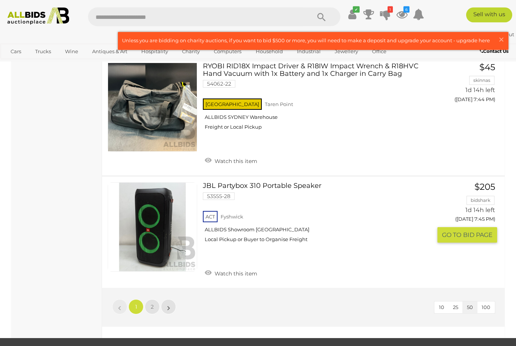
scroll to position [5616, 0]
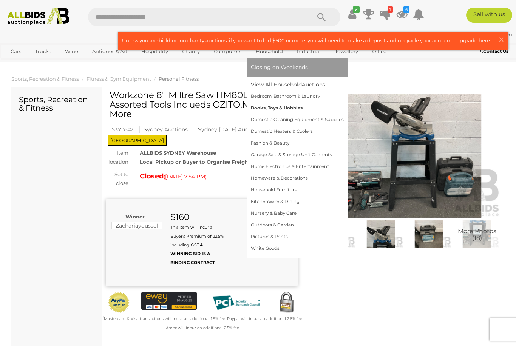
click at [271, 114] on link "Books, Toys & Hobbies" at bounding box center [297, 108] width 93 height 12
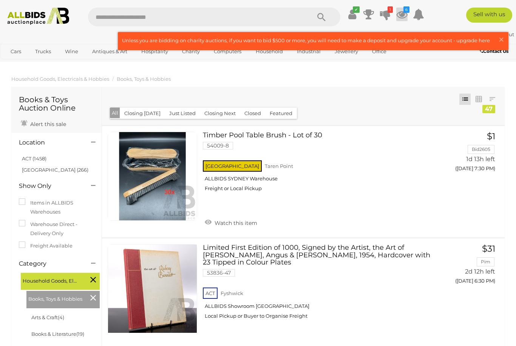
click at [407, 13] on icon at bounding box center [401, 15] width 11 height 14
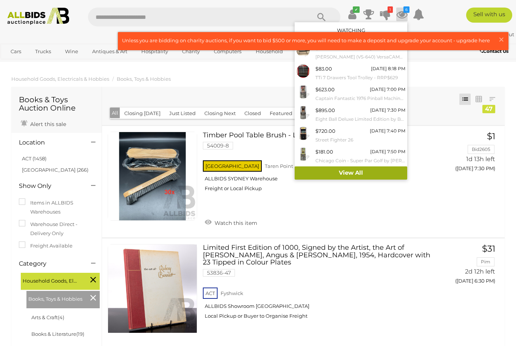
click at [367, 170] on link "View All" at bounding box center [350, 172] width 112 height 13
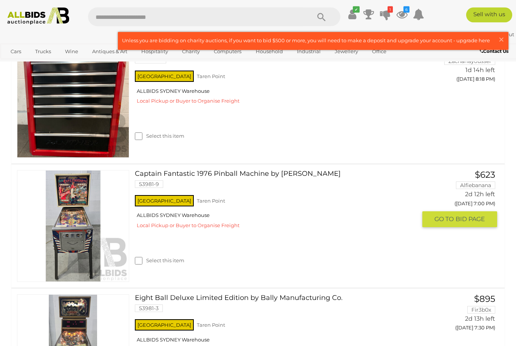
scroll to position [304, 0]
click at [82, 244] on img at bounding box center [72, 226] width 111 height 111
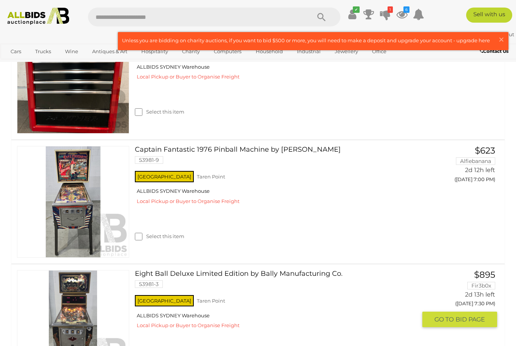
click at [88, 289] on link at bounding box center [73, 326] width 112 height 112
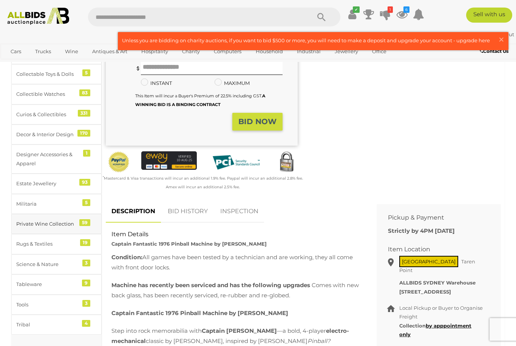
scroll to position [289, 0]
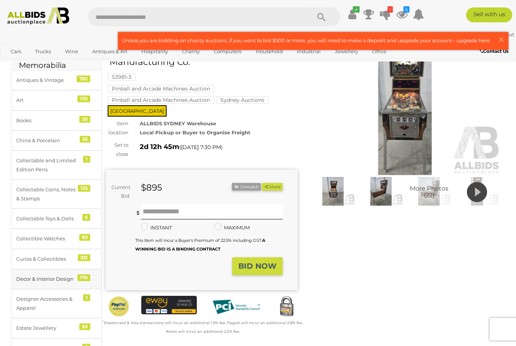
scroll to position [34, 0]
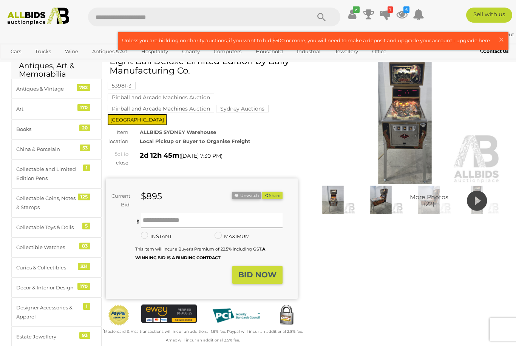
click at [190, 96] on mark "Pinball and Arcade Machines Auction" at bounding box center [161, 98] width 106 height 8
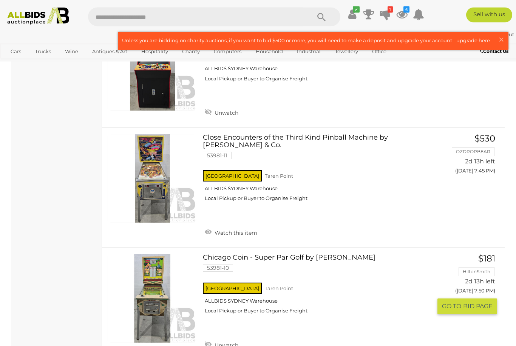
scroll to position [1013, 0]
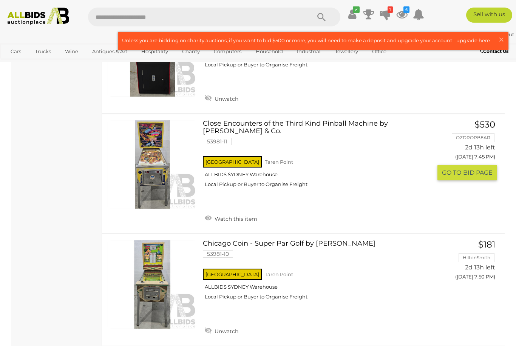
click at [156, 160] on link at bounding box center [152, 164] width 89 height 89
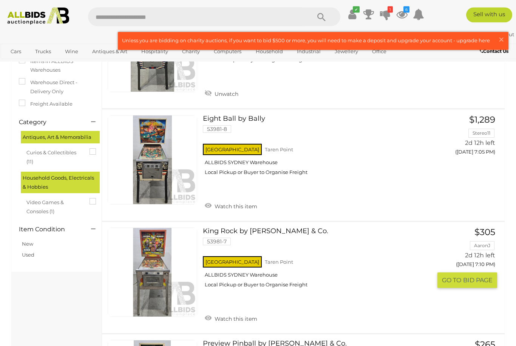
scroll to position [118, 0]
click at [155, 277] on link at bounding box center [152, 272] width 89 height 89
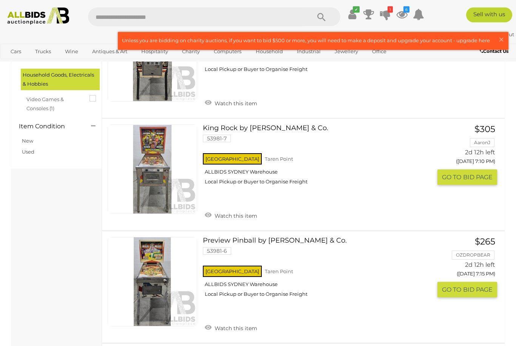
scroll to position [229, 0]
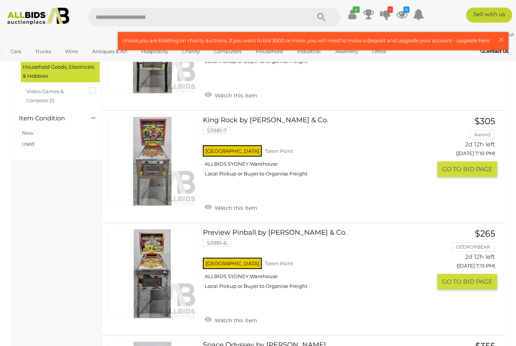
click at [154, 295] on img at bounding box center [152, 273] width 89 height 89
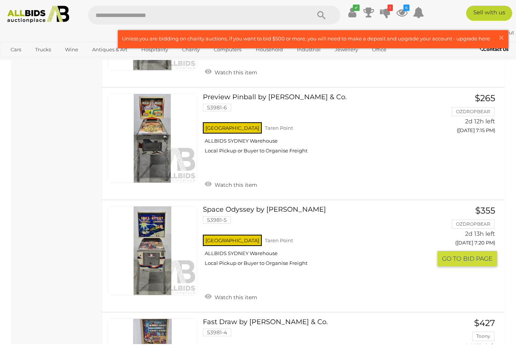
scroll to position [365, 0]
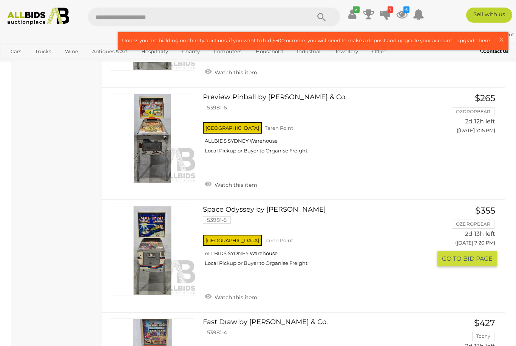
click at [167, 278] on img at bounding box center [152, 250] width 89 height 89
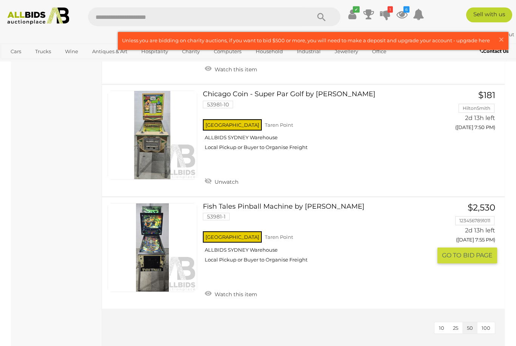
scroll to position [1163, 0]
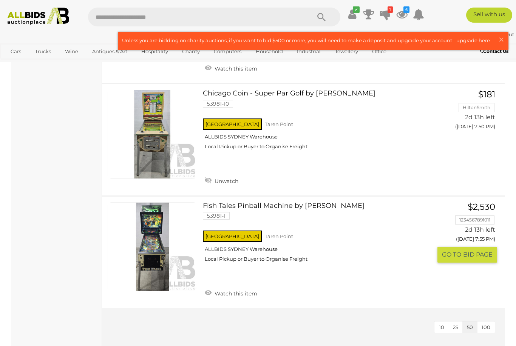
click at [152, 243] on link at bounding box center [152, 246] width 89 height 89
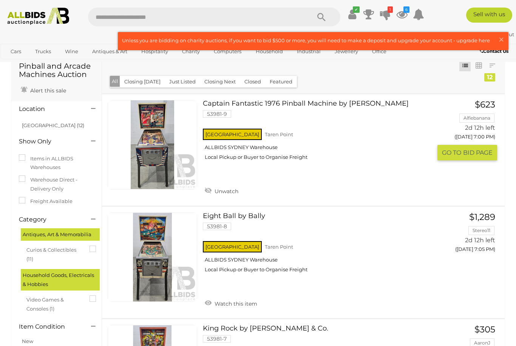
scroll to position [20, 0]
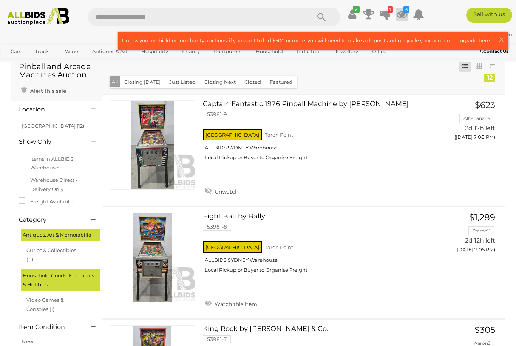
click at [407, 15] on icon at bounding box center [401, 15] width 11 height 14
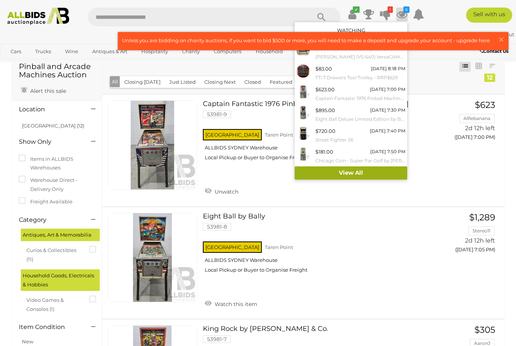
click at [371, 173] on link "View All" at bounding box center [350, 172] width 112 height 13
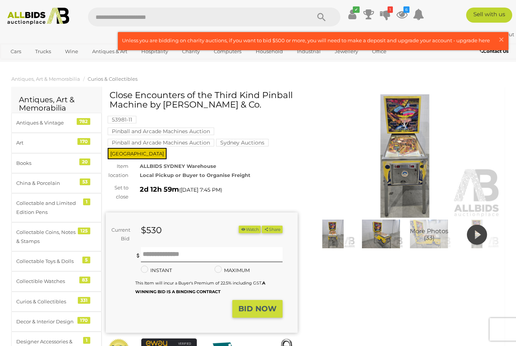
click at [401, 152] on img at bounding box center [405, 155] width 192 height 123
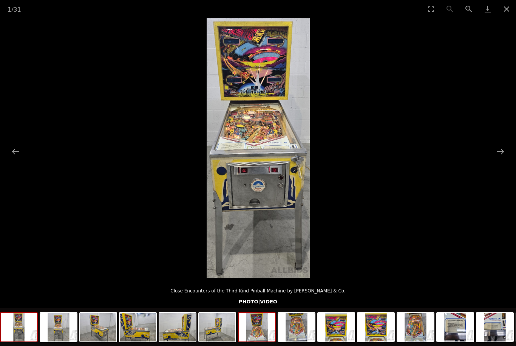
click at [265, 328] on img at bounding box center [257, 327] width 36 height 29
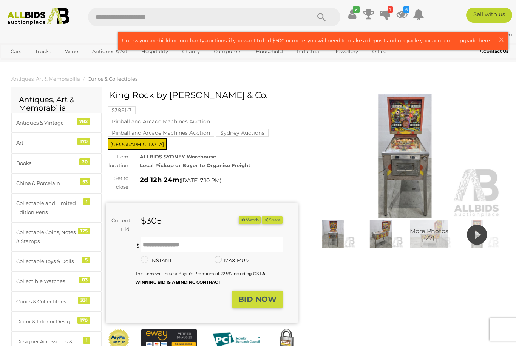
click at [388, 239] on img at bounding box center [381, 234] width 44 height 28
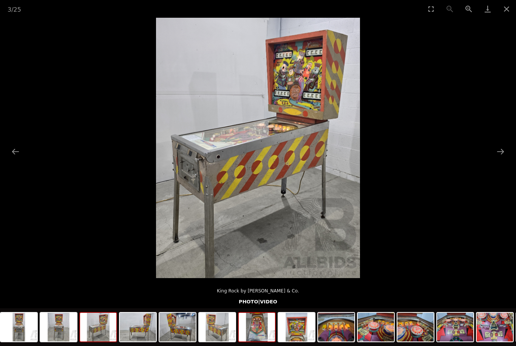
click at [260, 328] on img at bounding box center [257, 327] width 36 height 29
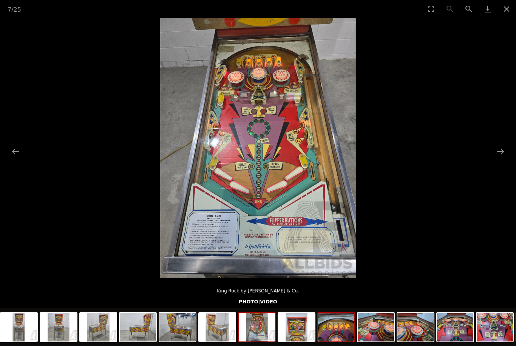
click at [327, 325] on img at bounding box center [336, 327] width 36 height 29
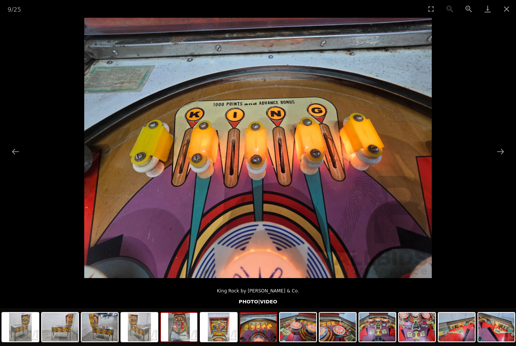
click at [179, 328] on img at bounding box center [179, 327] width 36 height 29
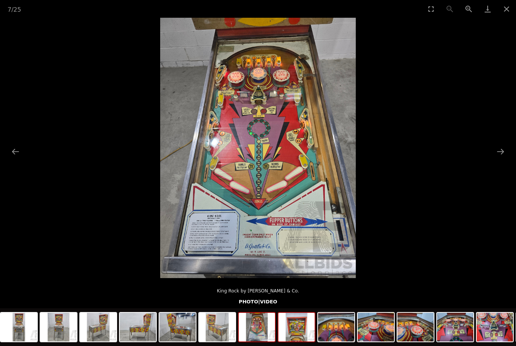
click at [294, 333] on img at bounding box center [296, 327] width 36 height 29
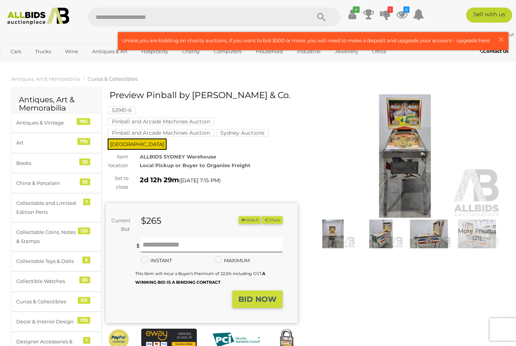
click at [398, 182] on img at bounding box center [405, 155] width 192 height 123
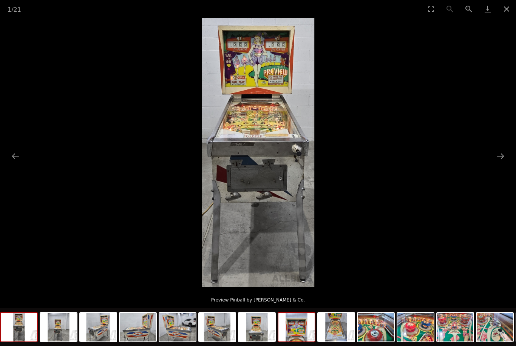
click at [295, 329] on img at bounding box center [296, 327] width 36 height 29
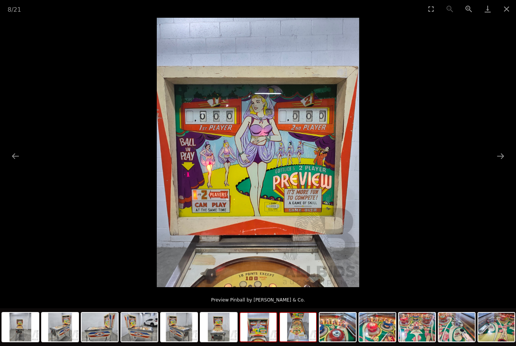
click at [299, 331] on img at bounding box center [298, 327] width 36 height 29
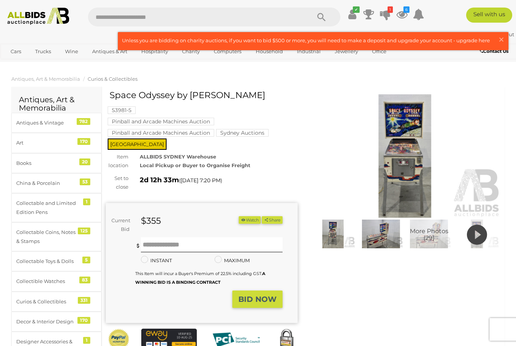
click at [380, 236] on img at bounding box center [381, 234] width 44 height 28
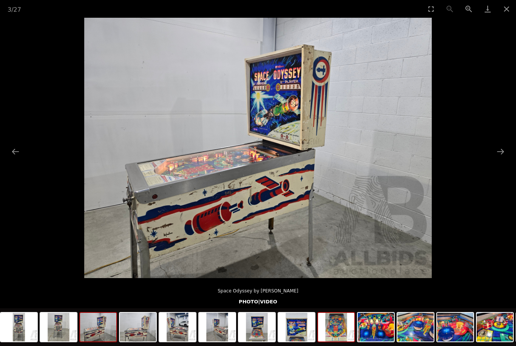
click at [336, 328] on img at bounding box center [336, 327] width 36 height 29
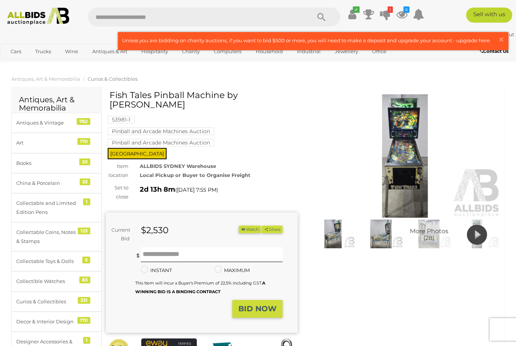
click at [335, 239] on img at bounding box center [333, 234] width 44 height 28
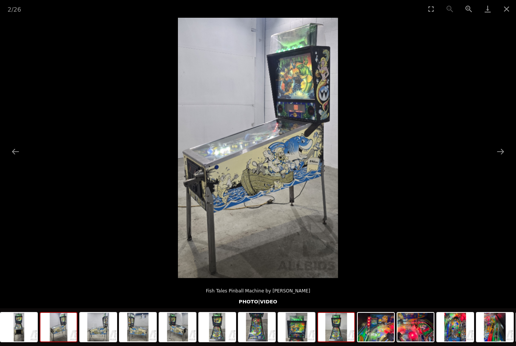
click at [333, 329] on img at bounding box center [336, 327] width 36 height 29
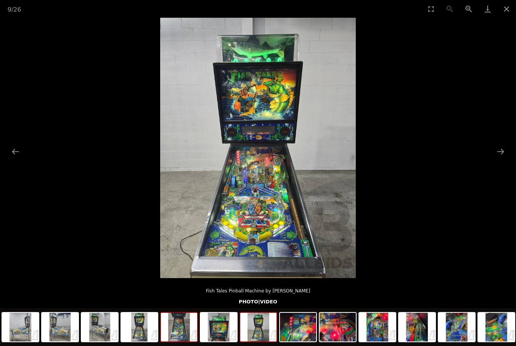
click at [180, 336] on img at bounding box center [179, 327] width 36 height 29
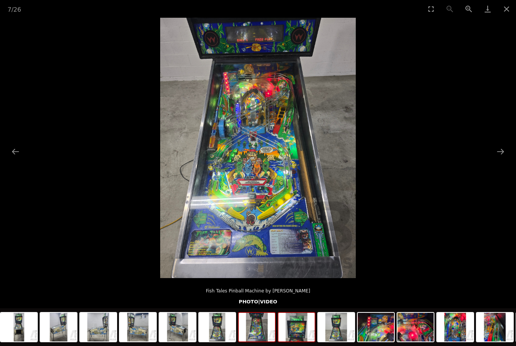
click at [303, 332] on img at bounding box center [296, 327] width 36 height 29
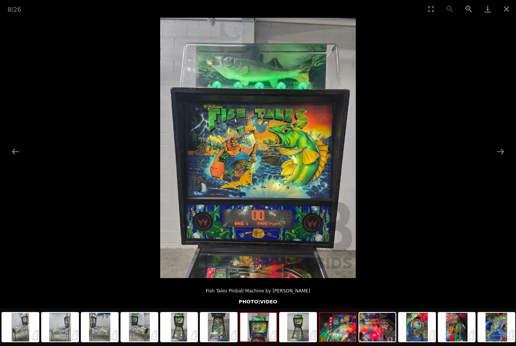
click at [331, 334] on img at bounding box center [337, 327] width 36 height 29
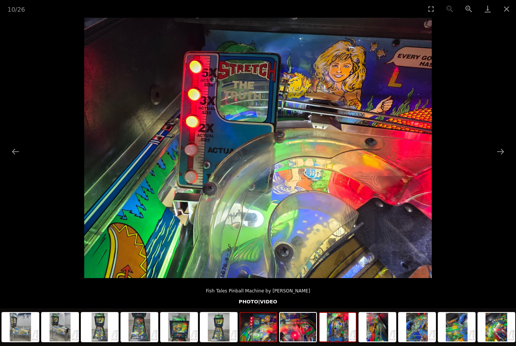
click at [338, 330] on img at bounding box center [337, 327] width 36 height 29
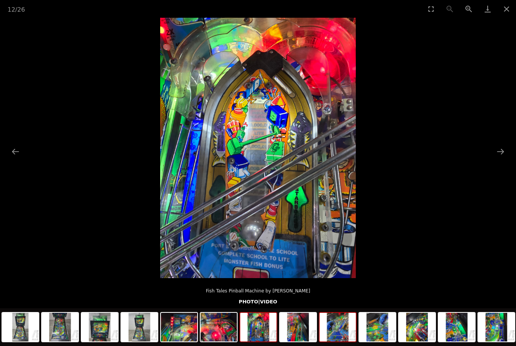
click at [338, 330] on img at bounding box center [337, 327] width 36 height 29
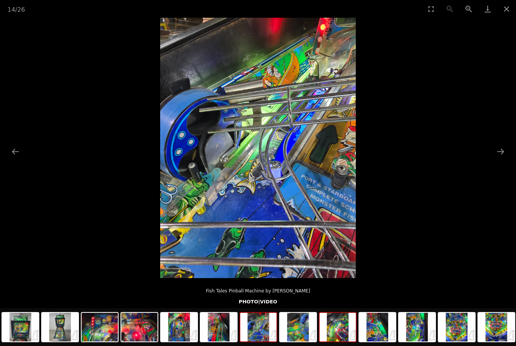
click at [338, 330] on img at bounding box center [337, 327] width 36 height 29
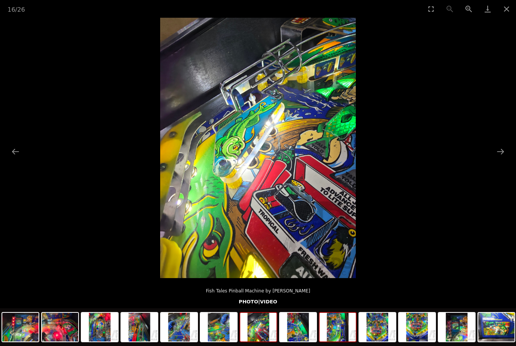
click at [338, 330] on img at bounding box center [337, 327] width 36 height 29
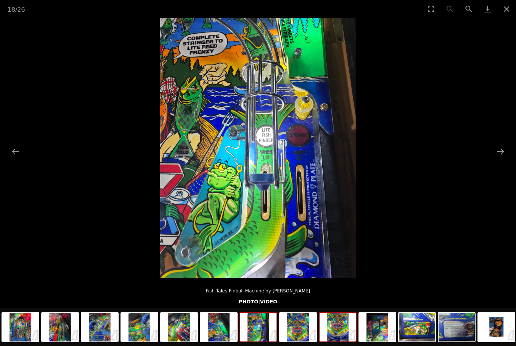
click at [338, 330] on img at bounding box center [337, 327] width 36 height 29
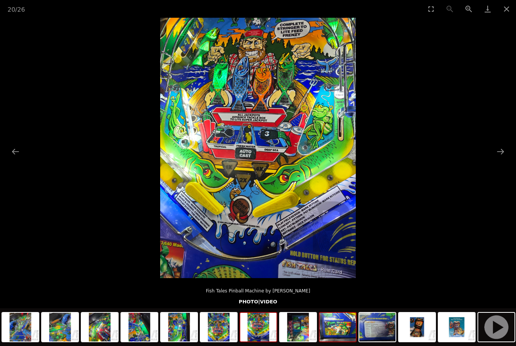
click at [338, 330] on img at bounding box center [337, 327] width 36 height 29
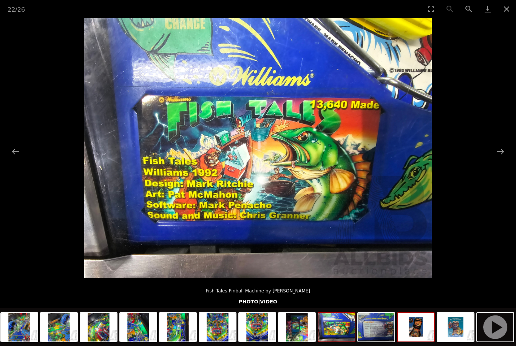
click at [412, 334] on img at bounding box center [415, 327] width 36 height 29
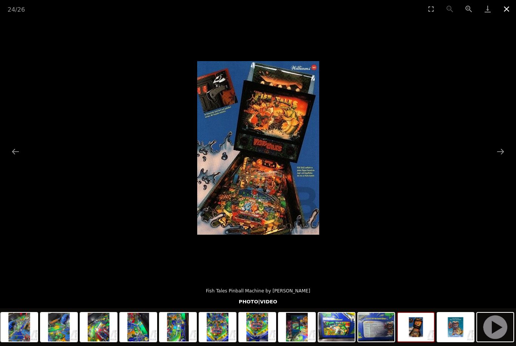
click at [506, 8] on button "Close gallery" at bounding box center [506, 9] width 19 height 18
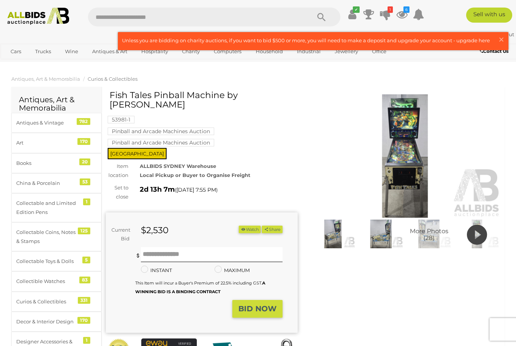
click at [250, 226] on button "Watch" at bounding box center [250, 230] width 22 height 8
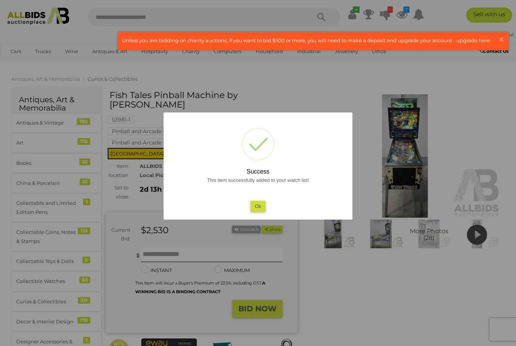
click at [258, 205] on button "Ok" at bounding box center [257, 206] width 15 height 11
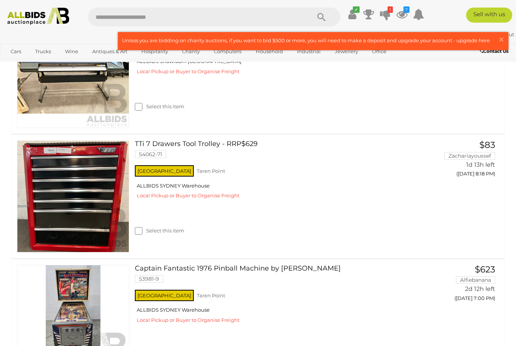
scroll to position [212, 0]
